Goal: Task Accomplishment & Management: Manage account settings

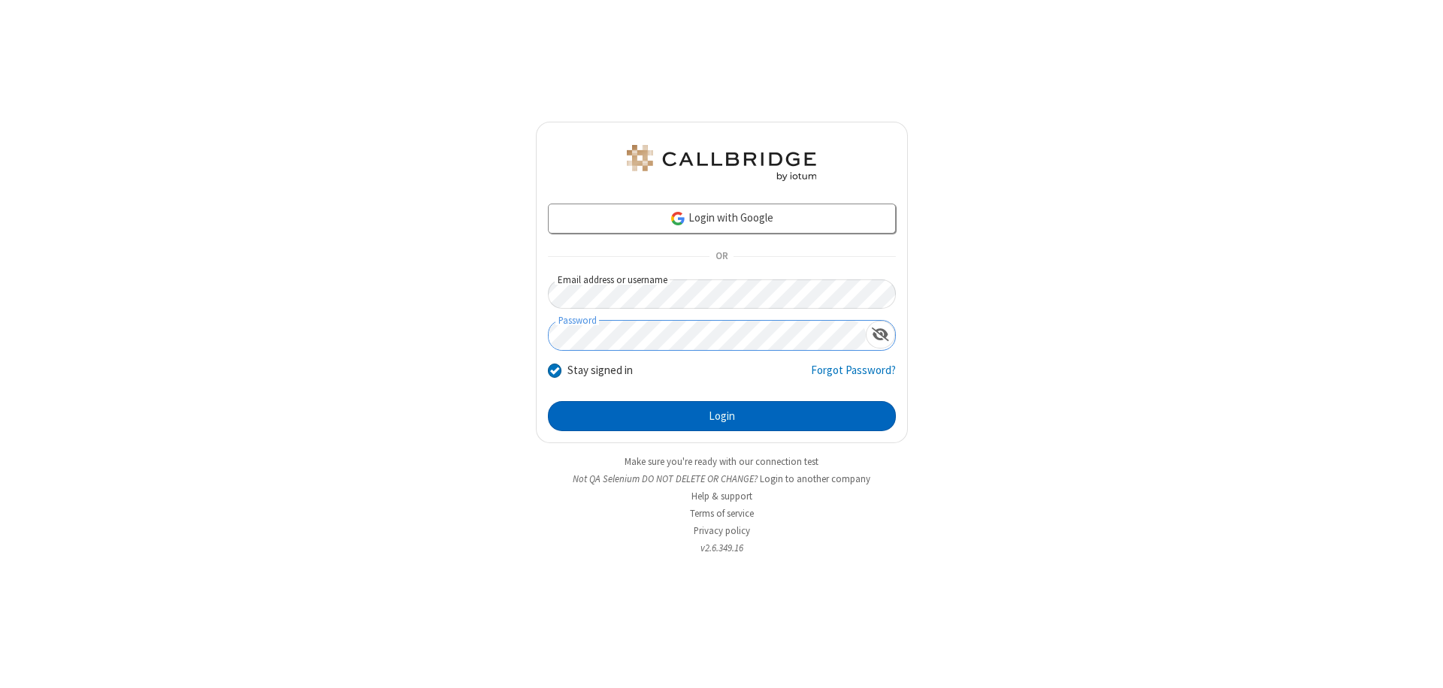
click at [721, 416] on button "Login" at bounding box center [722, 416] width 348 height 30
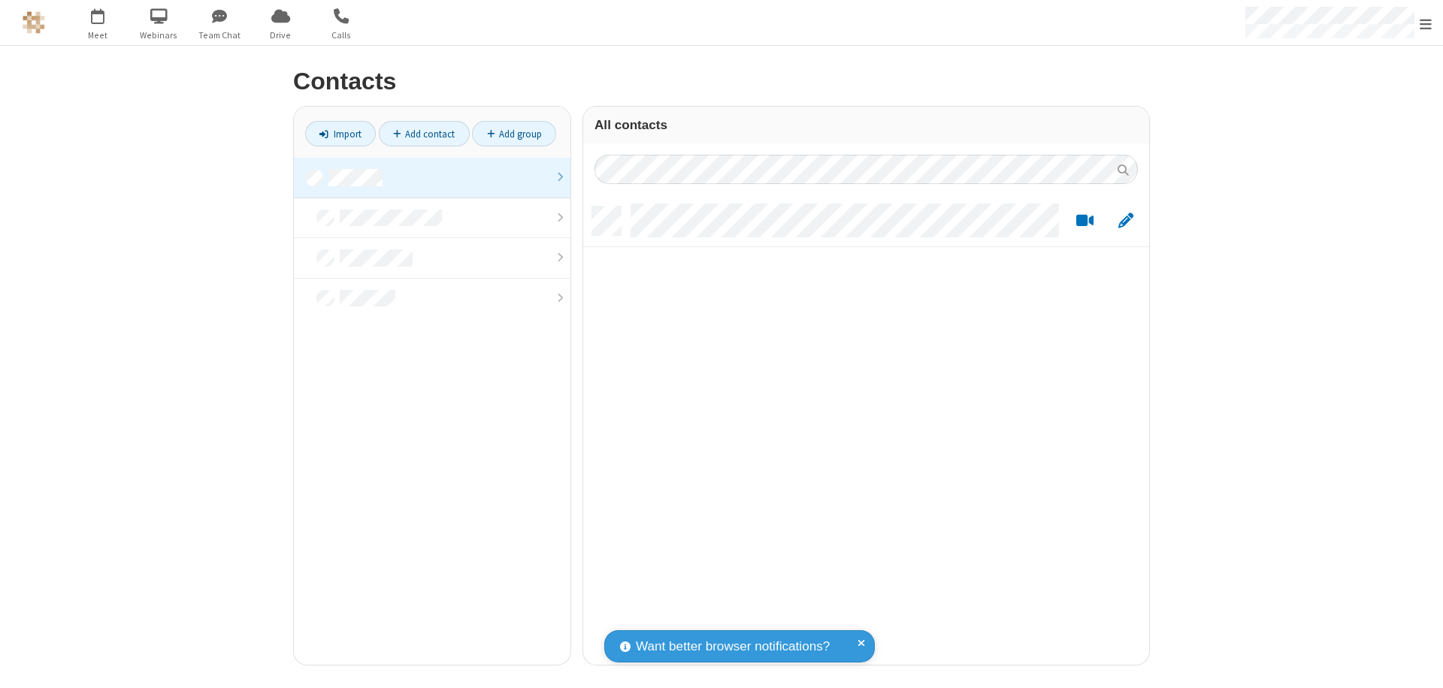
scroll to position [458, 555]
click at [432, 177] on link at bounding box center [432, 178] width 277 height 41
click at [424, 134] on link "Add contact" at bounding box center [424, 134] width 91 height 26
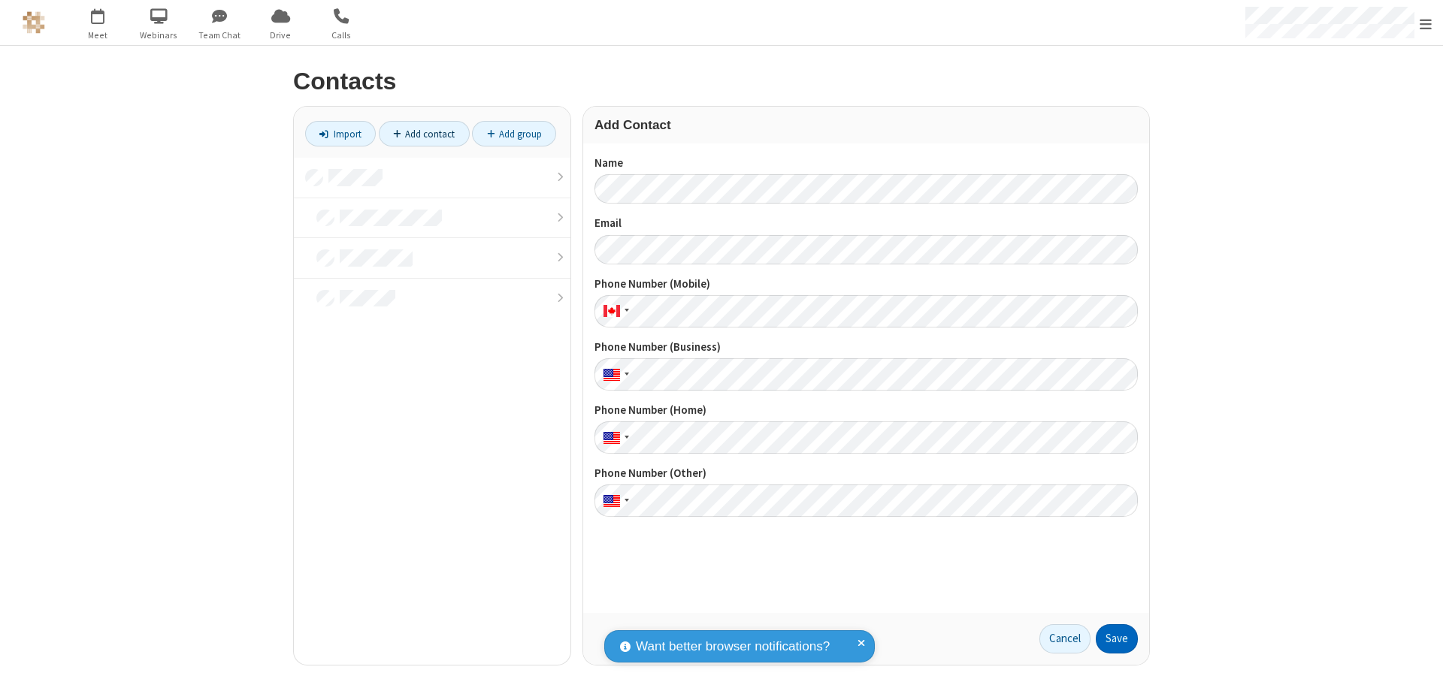
click at [1117, 639] on button "Save" at bounding box center [1117, 640] width 42 height 30
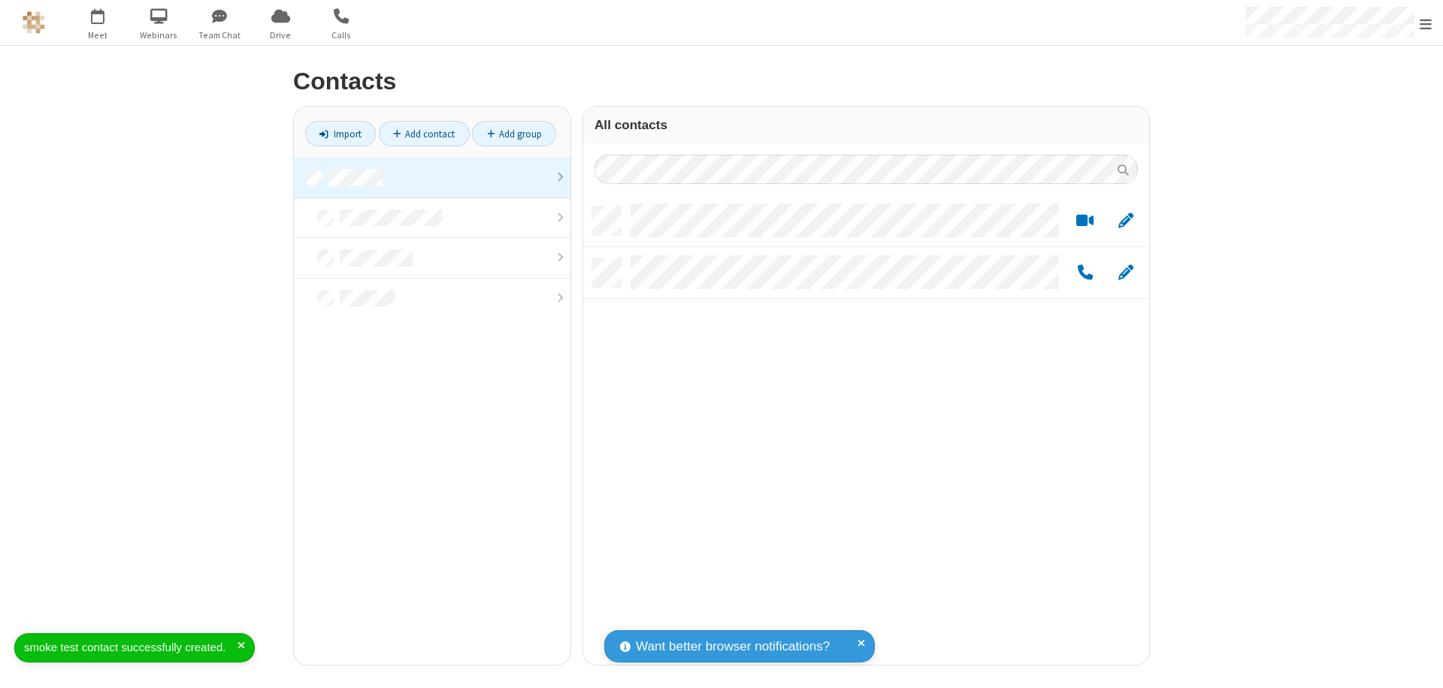
scroll to position [458, 555]
